Goal: Task Accomplishment & Management: Manage account settings

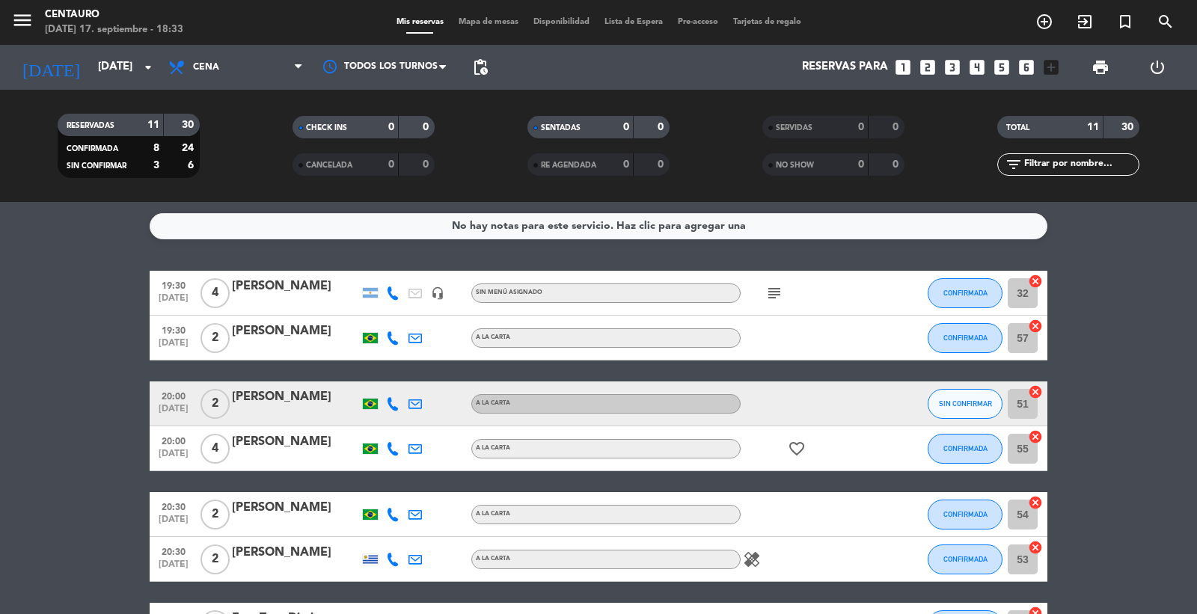
click at [769, 292] on icon "subject" at bounding box center [774, 293] width 18 height 18
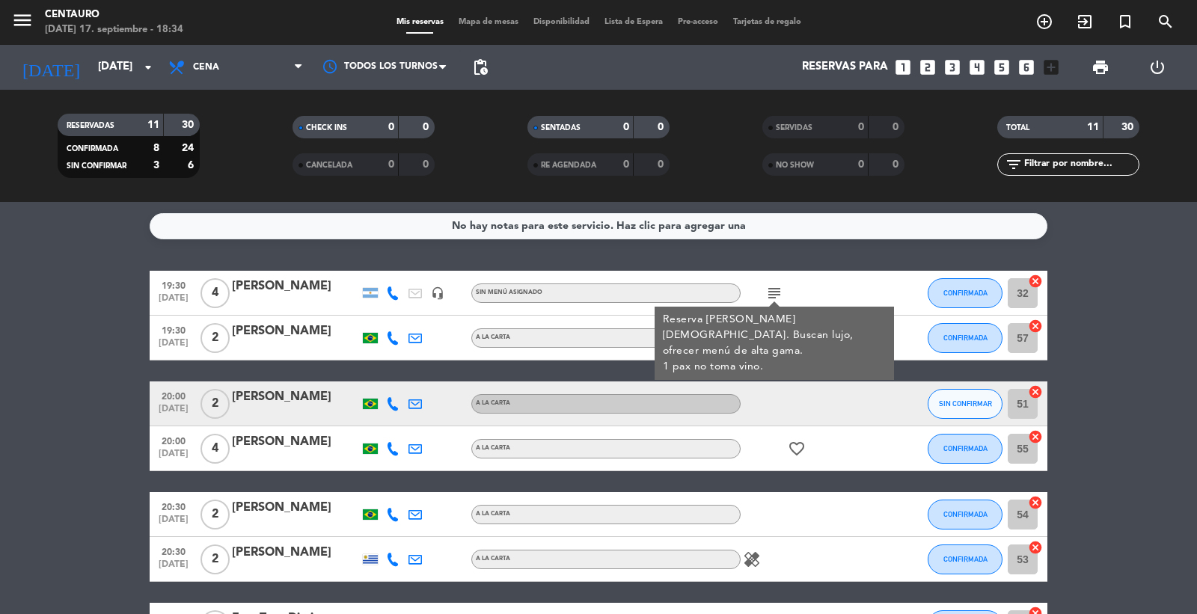
drag, startPoint x: 950, startPoint y: 251, endPoint x: 791, endPoint y: 293, distance: 163.8
click at [950, 251] on div "No hay notas para este servicio. Haz clic para agregar una 19:30 [DATE] 4 [PERS…" at bounding box center [598, 408] width 1197 height 412
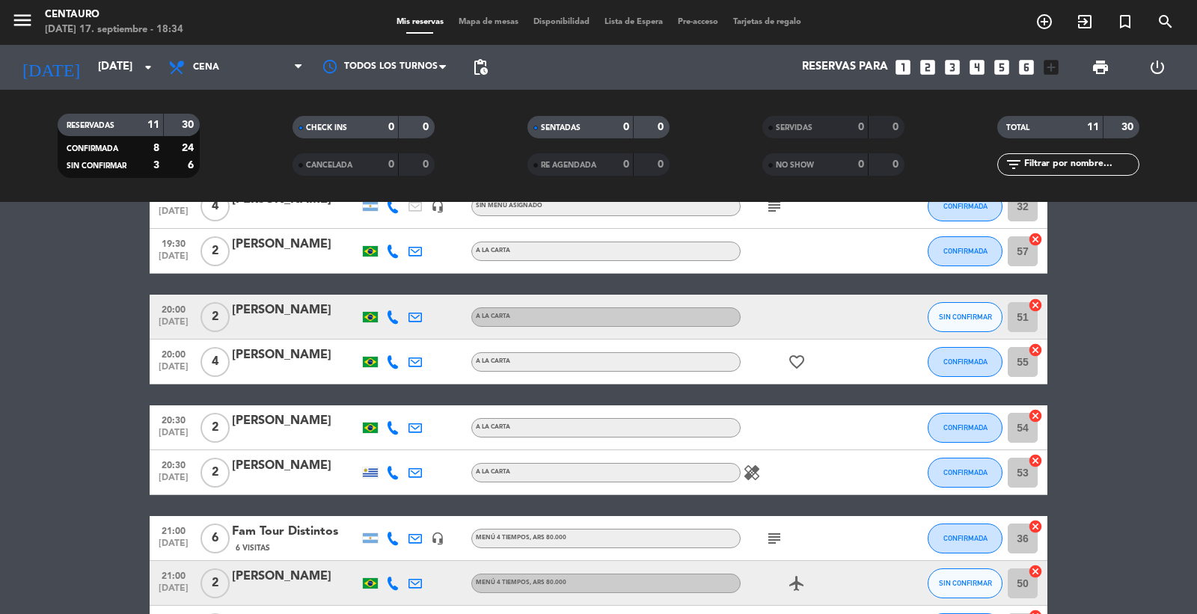
scroll to position [166, 0]
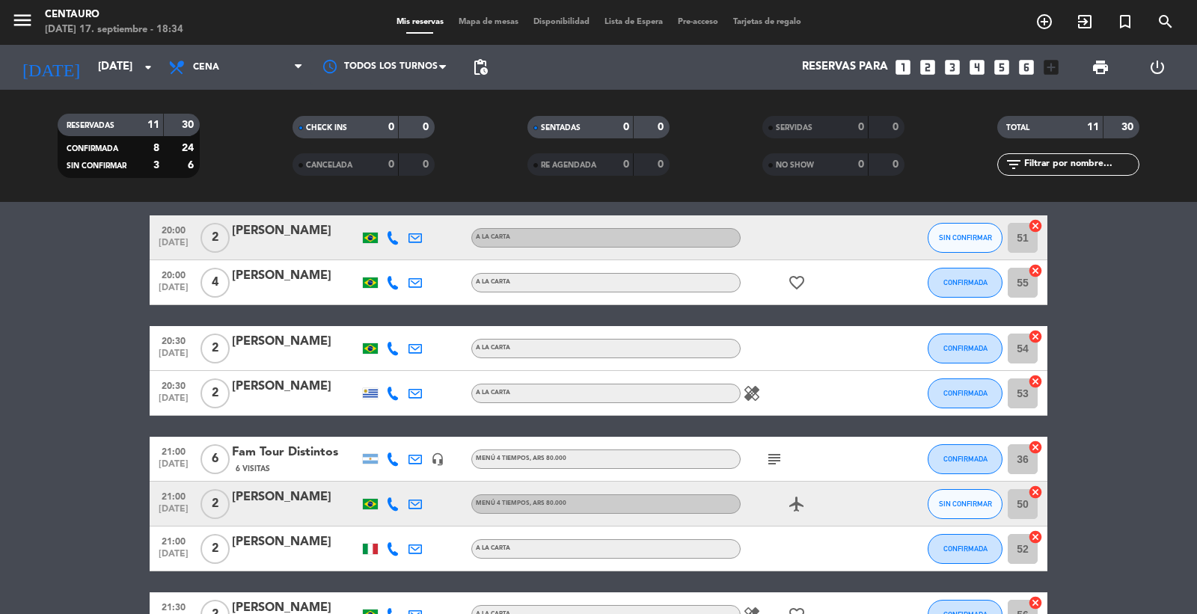
click at [743, 386] on icon "healing" at bounding box center [752, 394] width 18 height 18
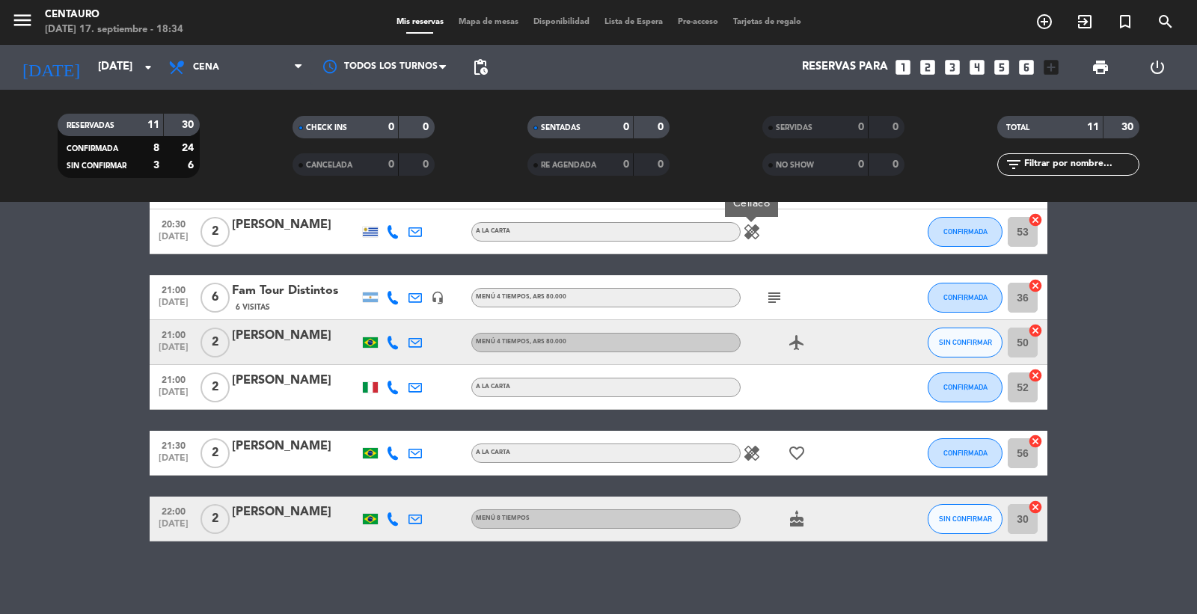
scroll to position [330, 0]
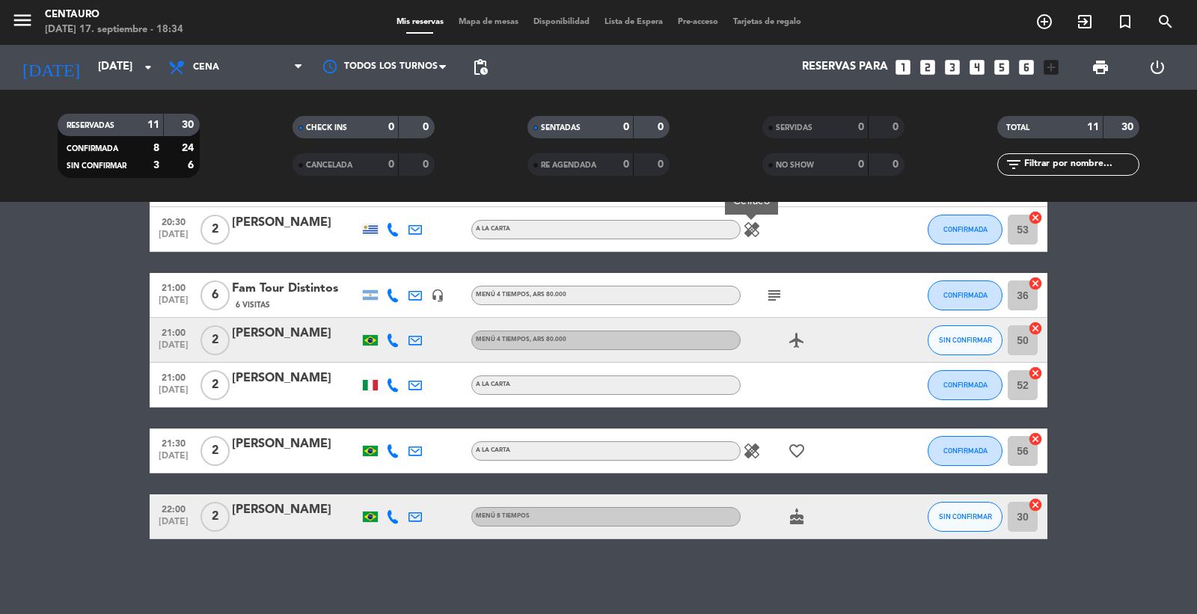
click at [749, 450] on icon "healing" at bounding box center [752, 451] width 18 height 18
click at [793, 449] on icon "favorite_border" at bounding box center [797, 451] width 18 height 18
click at [746, 447] on icon "healing" at bounding box center [752, 451] width 18 height 18
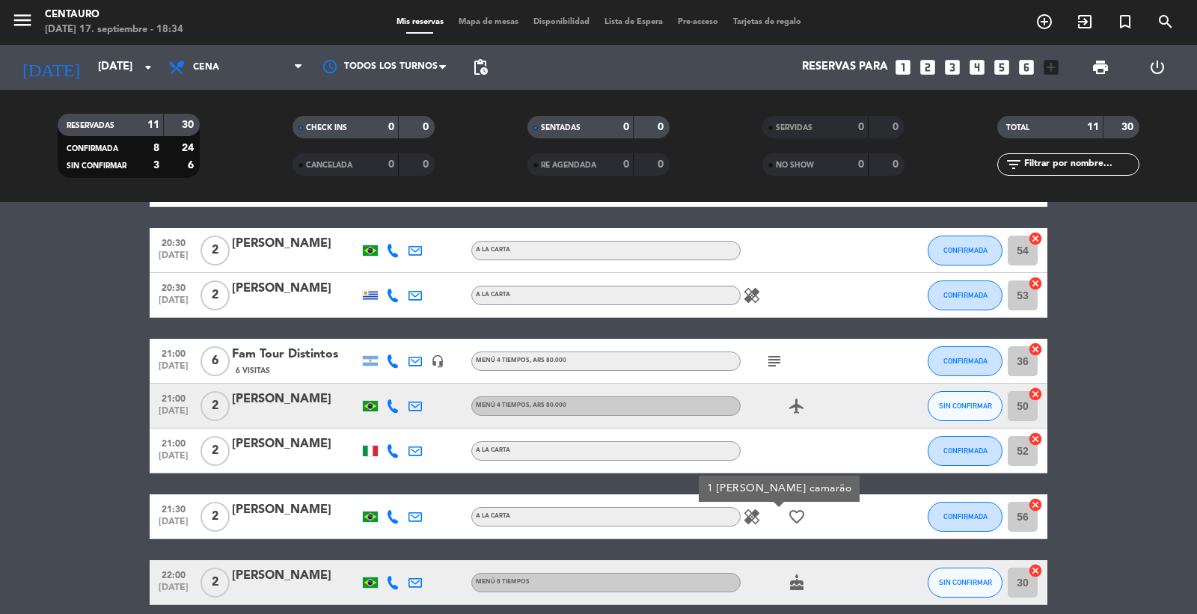
scroll to position [247, 0]
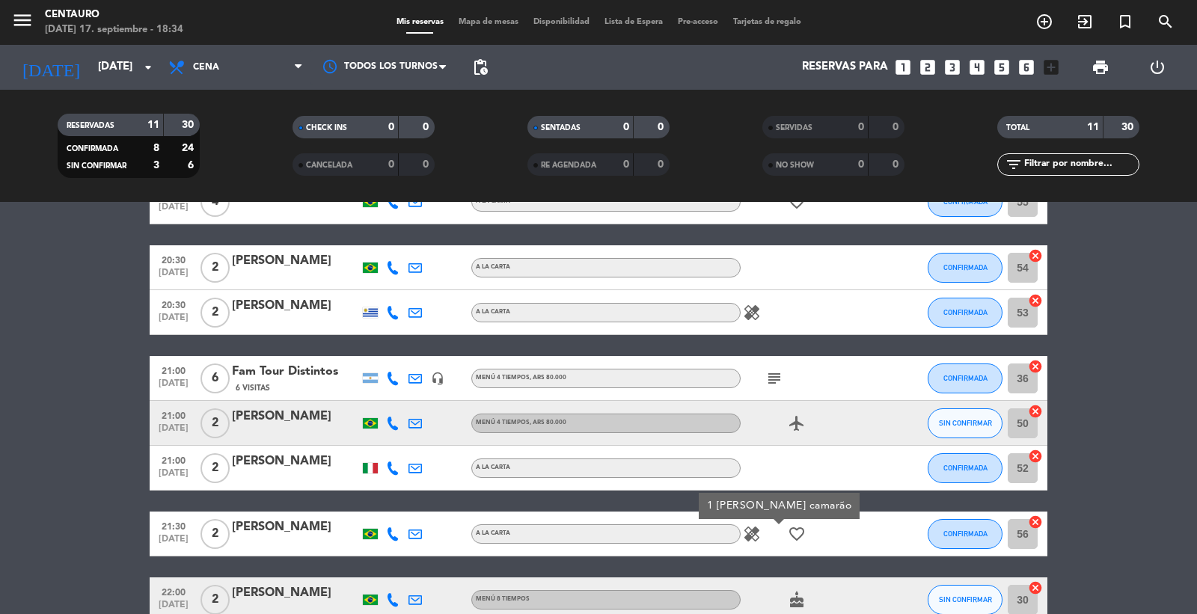
click at [293, 368] on div "Fam Tour Distintos" at bounding box center [295, 371] width 127 height 19
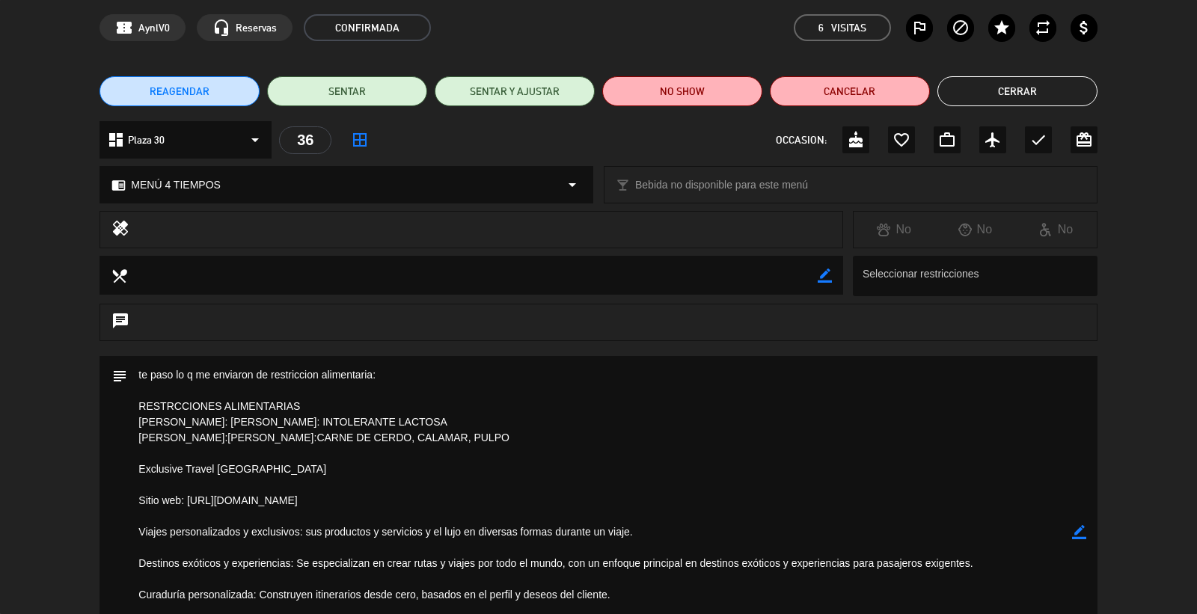
scroll to position [53, 0]
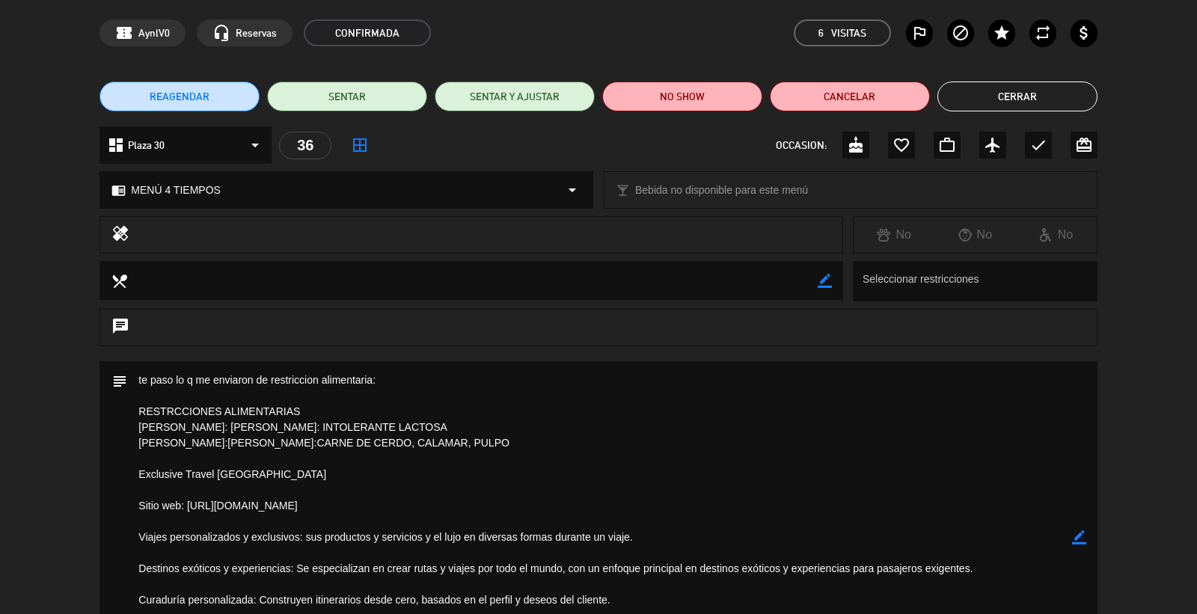
click at [1037, 86] on button "Cerrar" at bounding box center [1017, 97] width 160 height 30
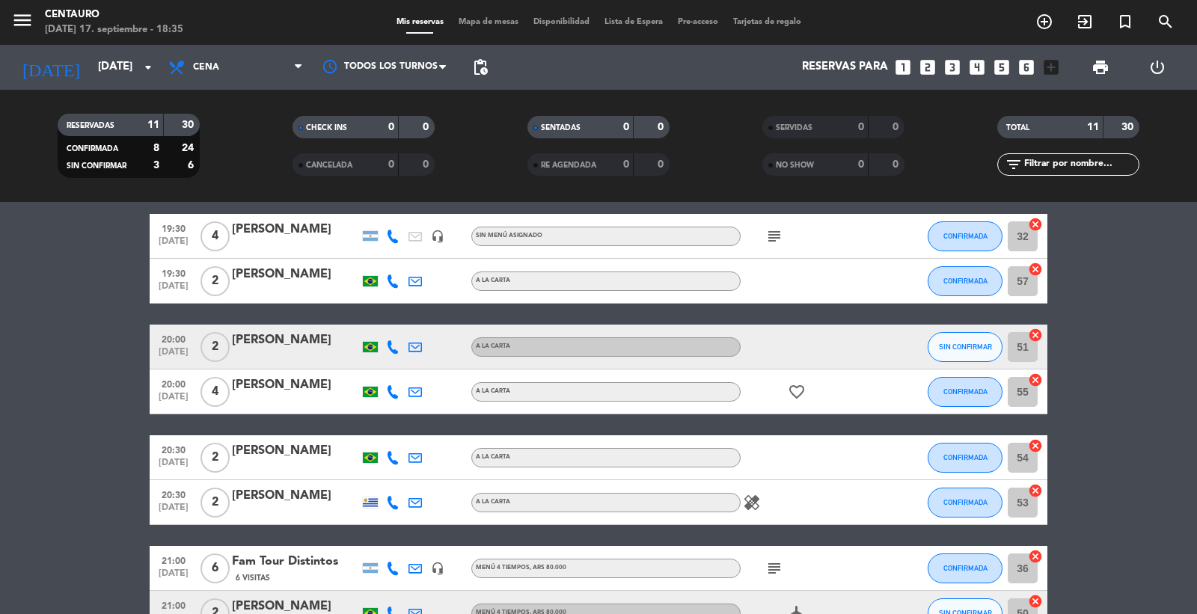
scroll to position [83, 0]
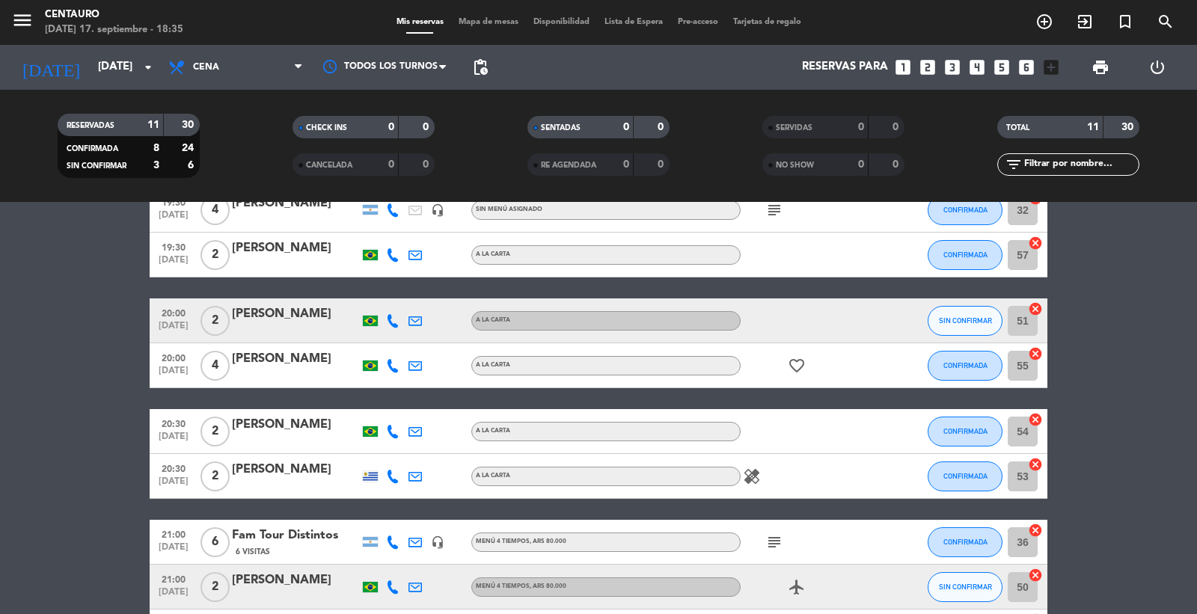
click at [802, 364] on icon "favorite_border" at bounding box center [797, 366] width 18 height 18
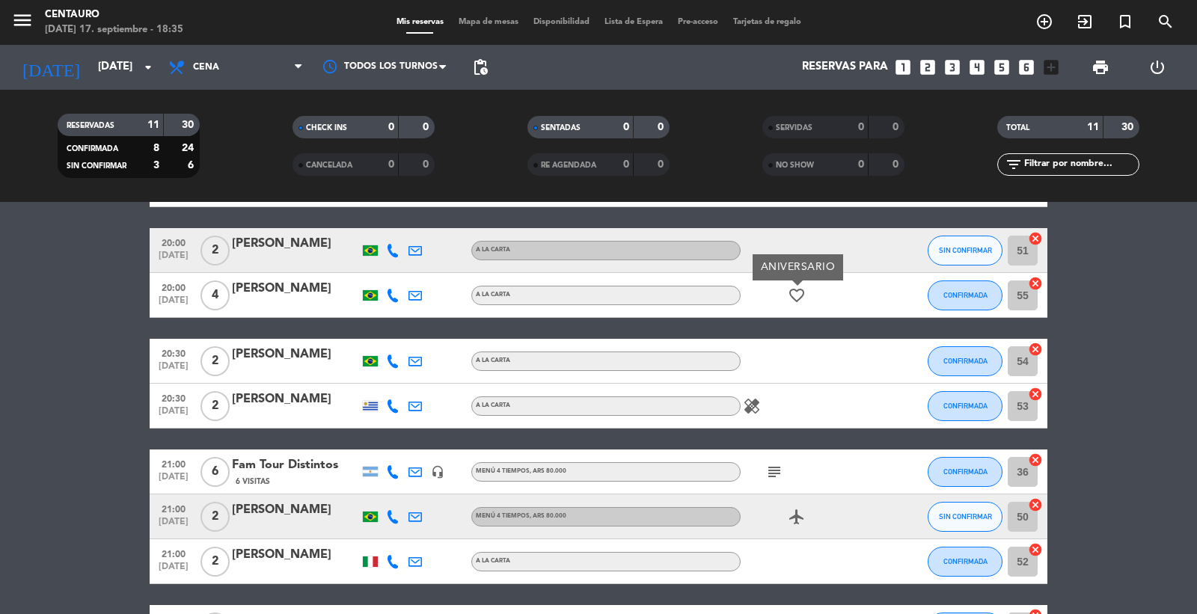
scroll to position [330, 0]
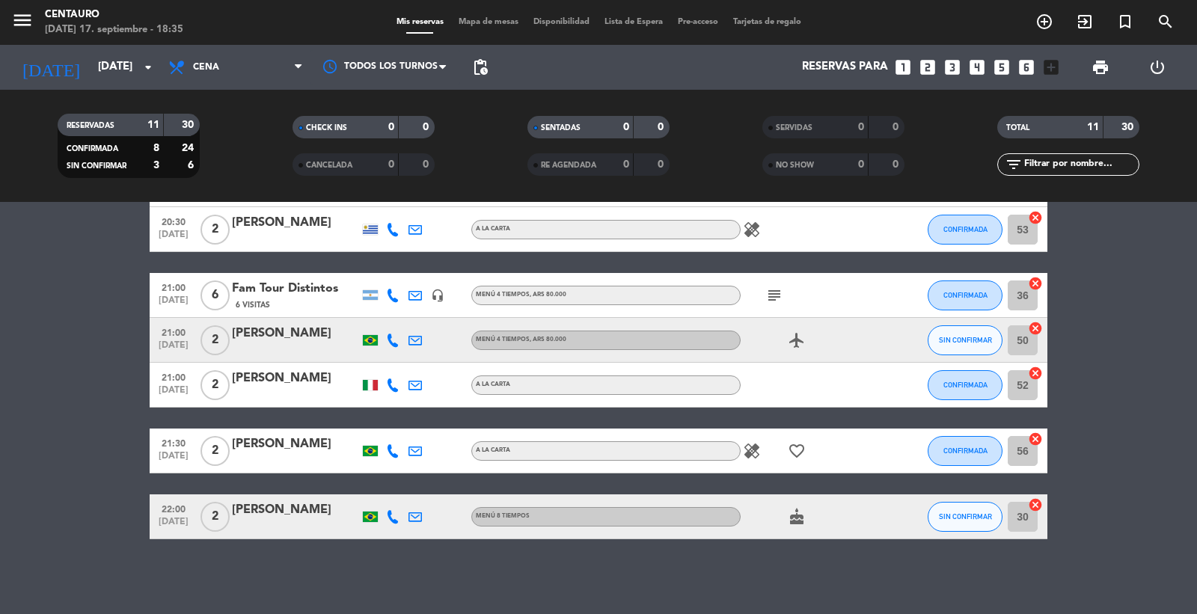
drag, startPoint x: 811, startPoint y: 442, endPoint x: 797, endPoint y: 452, distance: 16.6
click at [805, 447] on div "healing favorite_border" at bounding box center [808, 451] width 135 height 44
click at [795, 453] on icon "favorite_border" at bounding box center [797, 451] width 18 height 18
click at [799, 518] on icon "cake" at bounding box center [797, 517] width 18 height 18
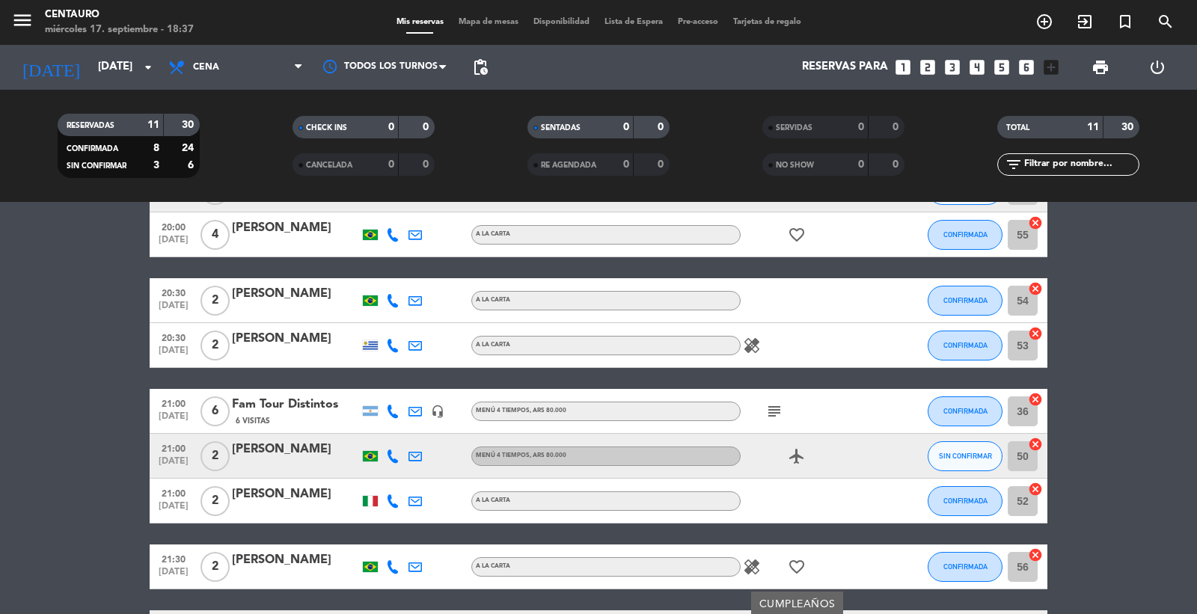
scroll to position [80, 0]
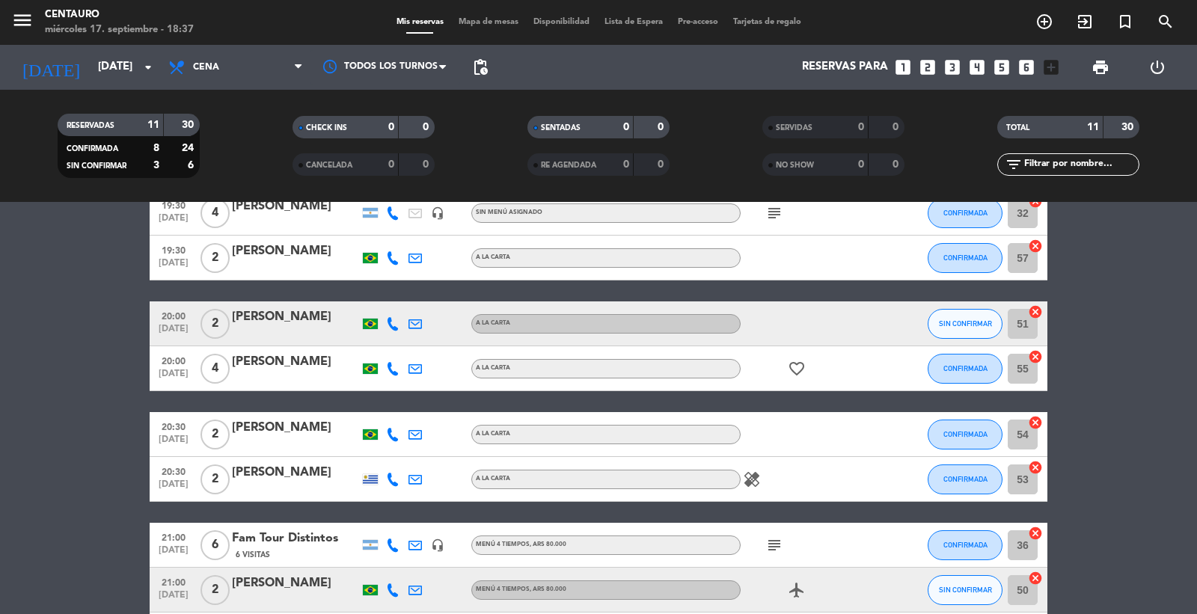
drag, startPoint x: 798, startPoint y: 365, endPoint x: 789, endPoint y: 364, distance: 9.0
click at [799, 365] on icon "favorite_border" at bounding box center [797, 369] width 18 height 18
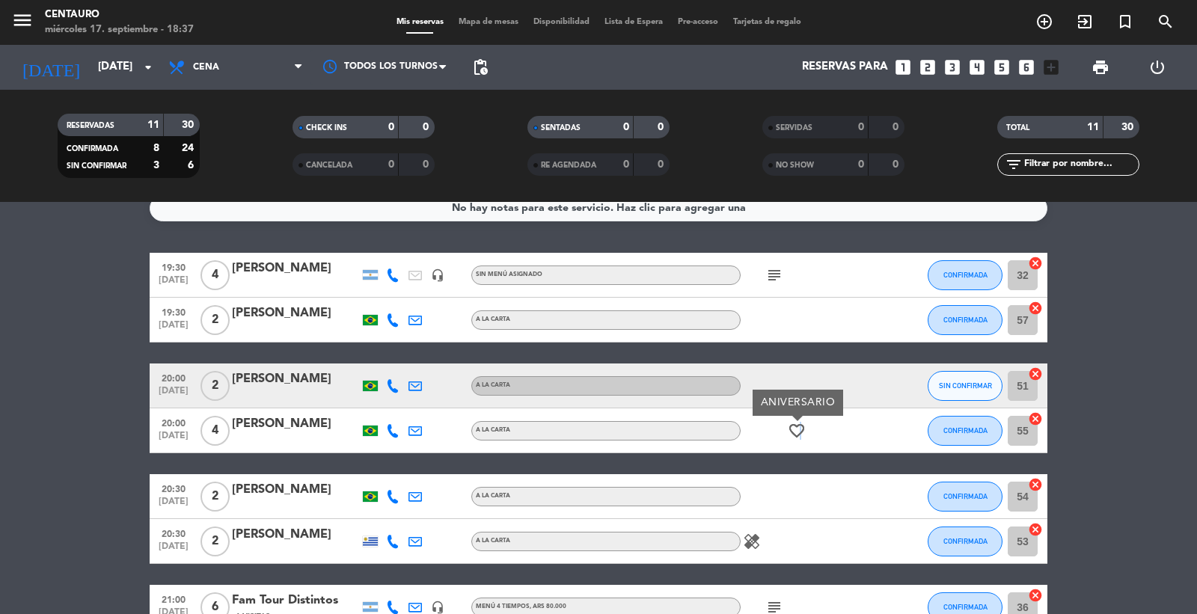
scroll to position [0, 0]
